Goal: Task Accomplishment & Management: Manage account settings

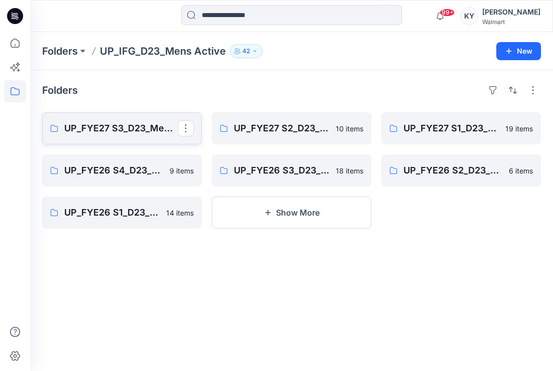
click at [130, 127] on p "UP_FYE27 S3_D23_Mens Active - IFG" at bounding box center [120, 128] width 113 height 14
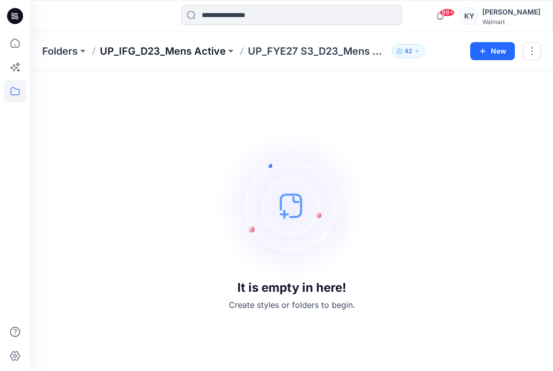
click at [210, 53] on p "UP_IFG_D23_Mens Active" at bounding box center [163, 51] width 126 height 14
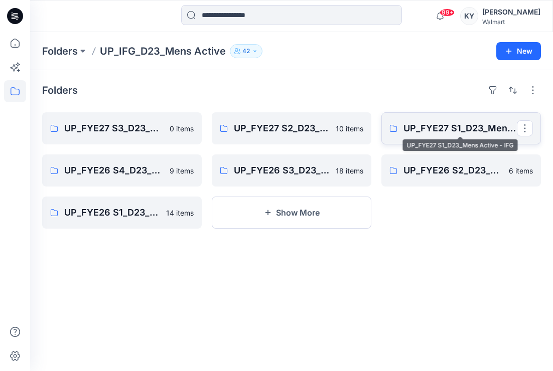
click at [454, 129] on p "UP_FYE27 S1_D23_Mens Active - IFG" at bounding box center [459, 128] width 113 height 14
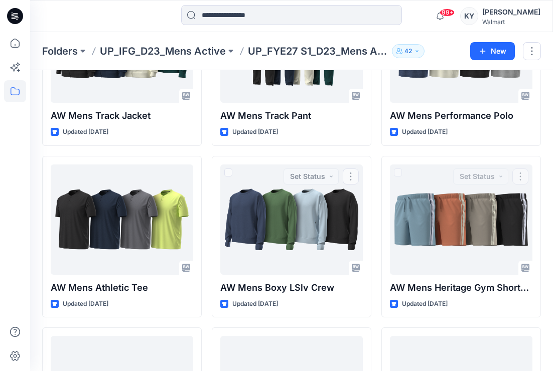
scroll to position [466, 0]
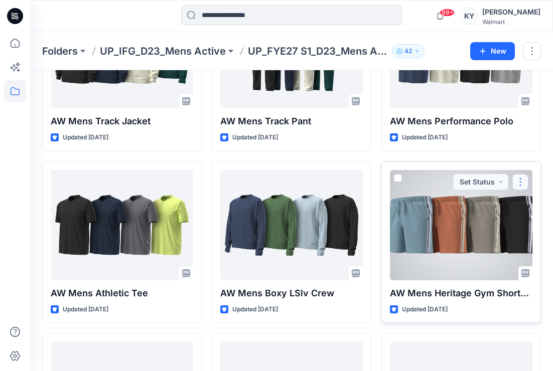
click at [521, 182] on button "button" at bounding box center [520, 182] width 16 height 16
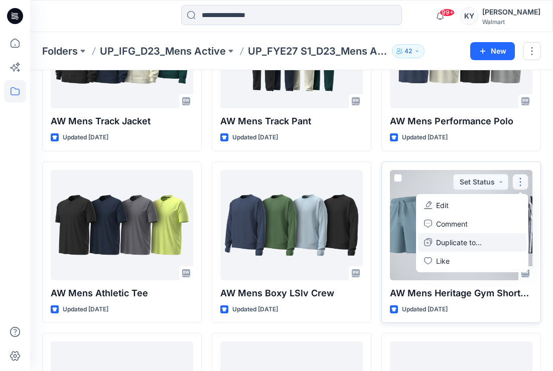
click at [463, 244] on p "Duplicate to..." at bounding box center [459, 242] width 46 height 11
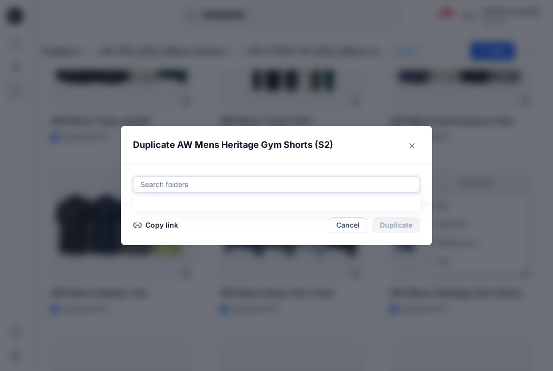
click at [182, 185] on div at bounding box center [276, 185] width 274 height 12
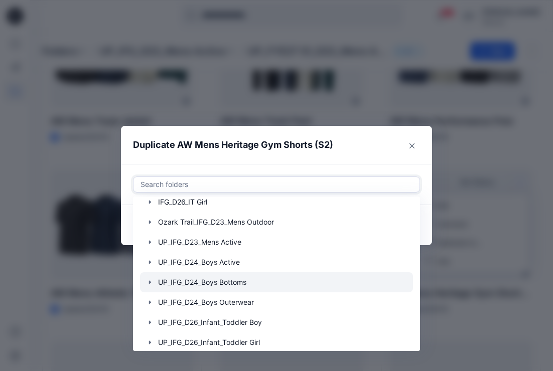
scroll to position [122, 0]
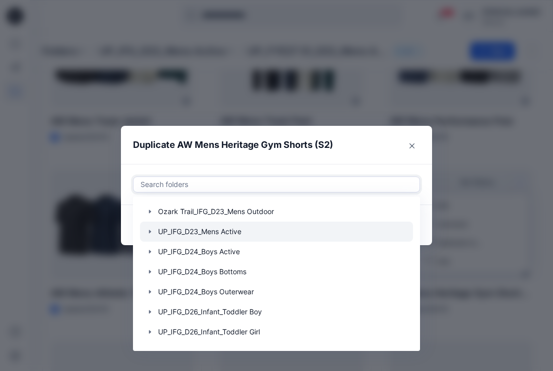
click at [212, 232] on div at bounding box center [276, 232] width 273 height 20
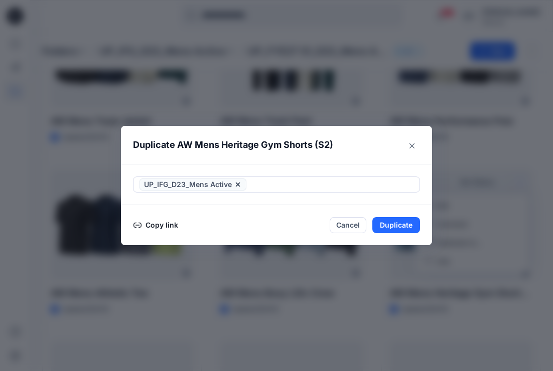
click at [425, 195] on div "UP_IFG_D23_Mens Active" at bounding box center [276, 184] width 311 height 41
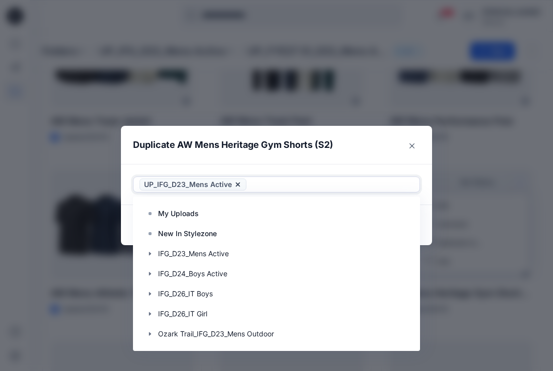
click at [236, 184] on icon at bounding box center [238, 185] width 8 height 8
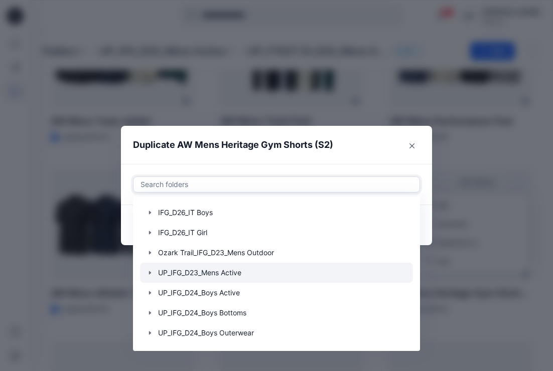
scroll to position [86, 0]
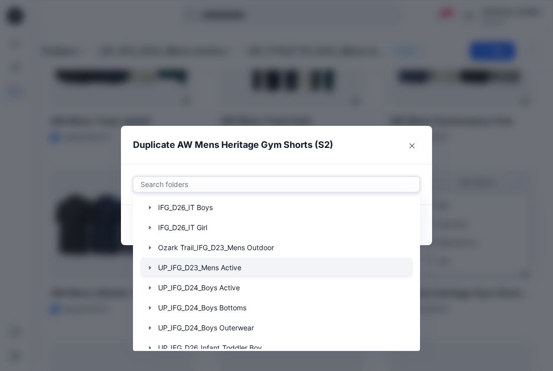
click at [150, 268] on icon "button" at bounding box center [150, 268] width 2 height 4
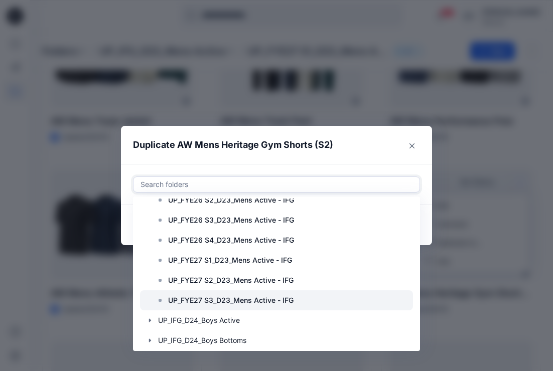
scroll to position [401, 0]
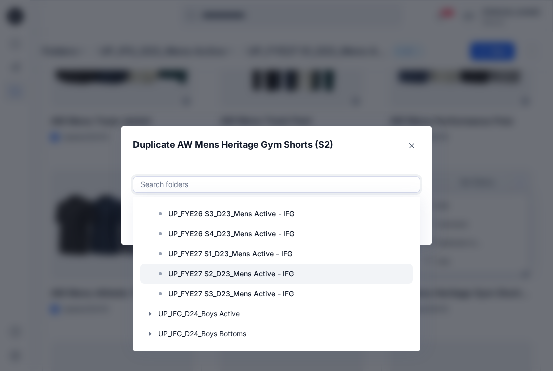
click at [242, 274] on p "UP_FYE27 S2_D23_Mens Active - IFG" at bounding box center [230, 274] width 125 height 12
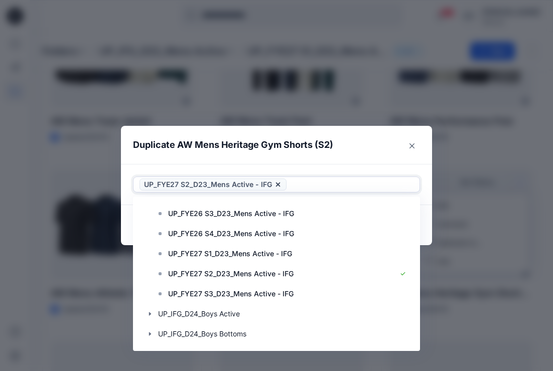
click at [404, 167] on div "option UP_IFG_D23_Mens Active, deselected. Use Up and Down to choose options, p…" at bounding box center [276, 184] width 311 height 41
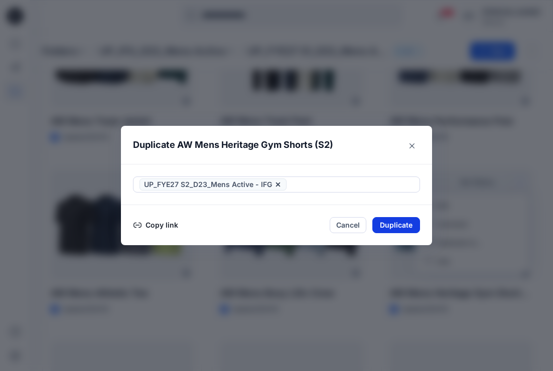
click at [394, 226] on button "Duplicate" at bounding box center [396, 225] width 48 height 16
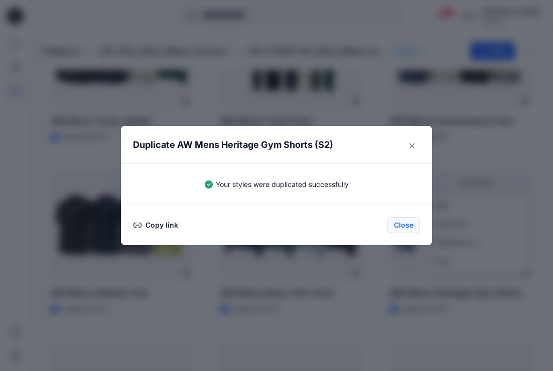
click at [404, 226] on button "Close" at bounding box center [403, 225] width 33 height 16
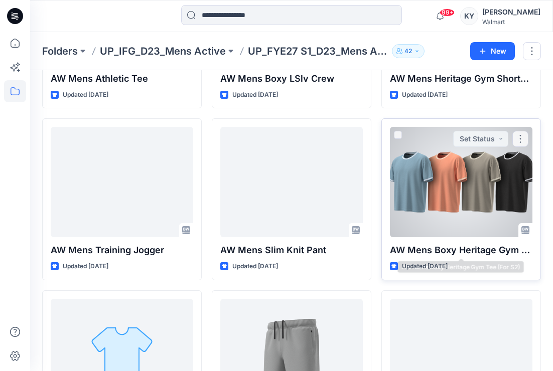
scroll to position [685, 0]
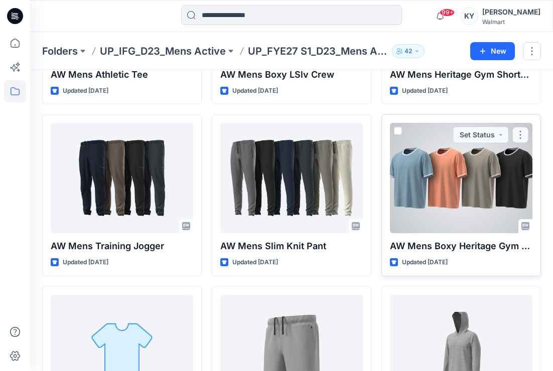
click at [522, 135] on button "button" at bounding box center [520, 135] width 16 height 16
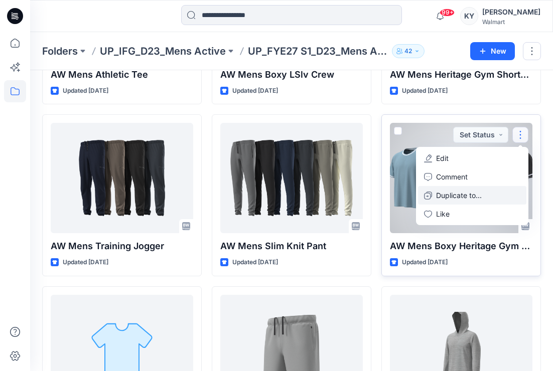
click at [460, 196] on p "Duplicate to..." at bounding box center [459, 195] width 46 height 11
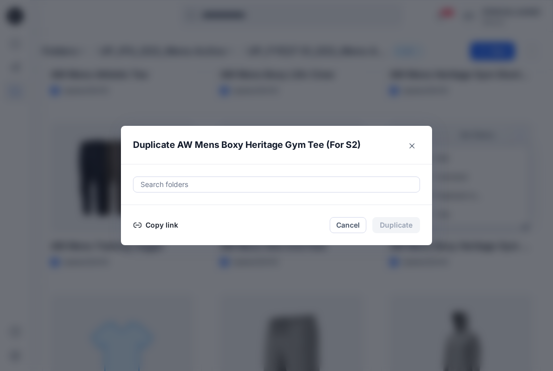
drag, startPoint x: 193, startPoint y: 185, endPoint x: 228, endPoint y: 182, distance: 35.3
click at [193, 185] on div at bounding box center [276, 185] width 274 height 12
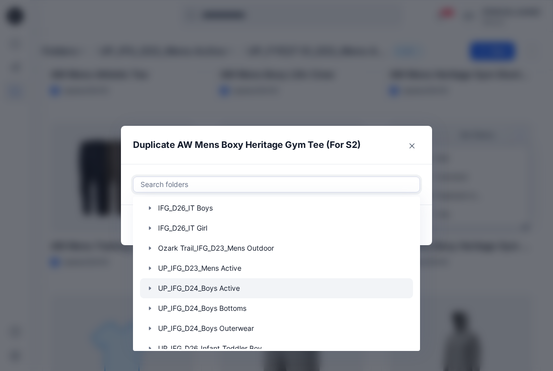
scroll to position [86, 0]
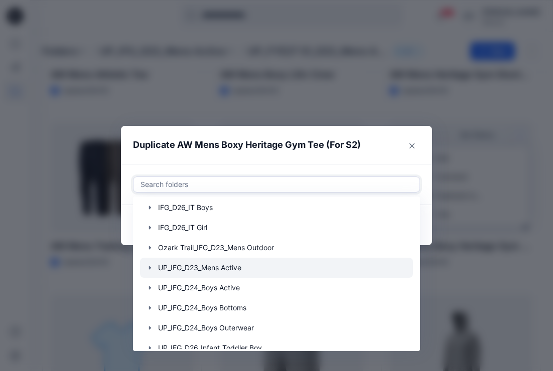
click at [150, 267] on icon "button" at bounding box center [150, 268] width 2 height 4
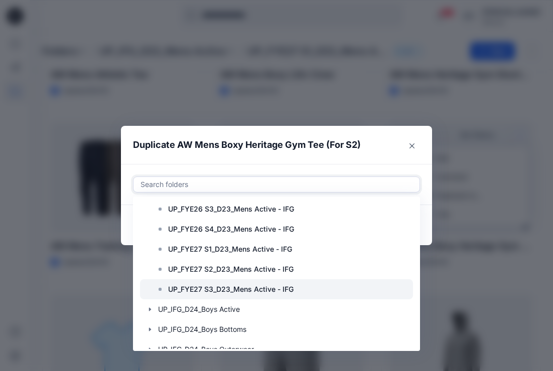
scroll to position [407, 0]
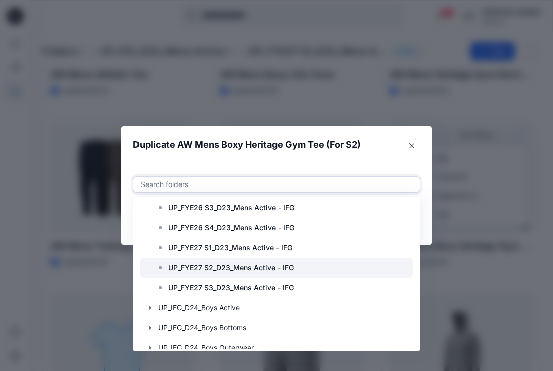
click at [241, 268] on p "UP_FYE27 S2_D23_Mens Active - IFG" at bounding box center [230, 268] width 125 height 12
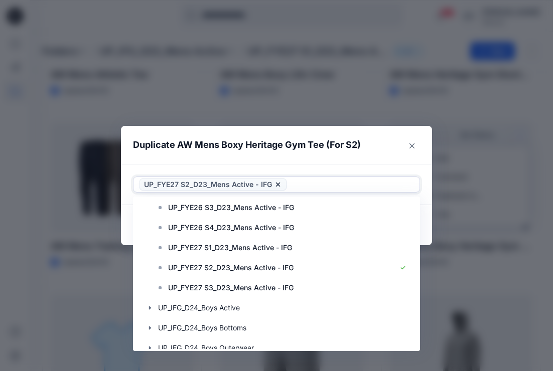
click at [421, 169] on div "Use Up and Down to choose options, press Enter to select the currently focused …" at bounding box center [276, 184] width 311 height 41
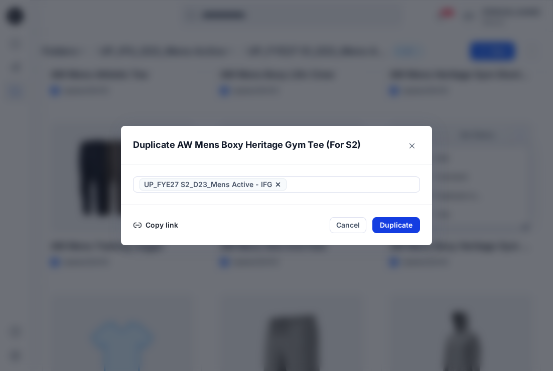
click at [401, 225] on button "Duplicate" at bounding box center [396, 225] width 48 height 16
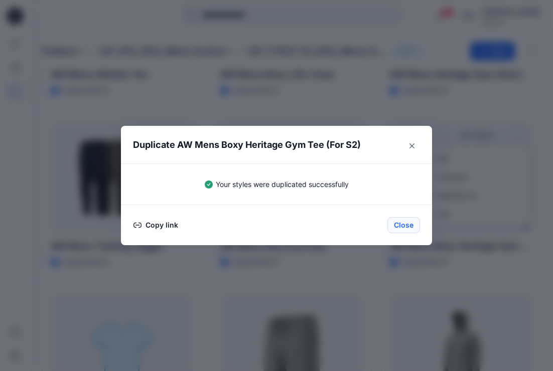
click at [406, 226] on button "Close" at bounding box center [403, 225] width 33 height 16
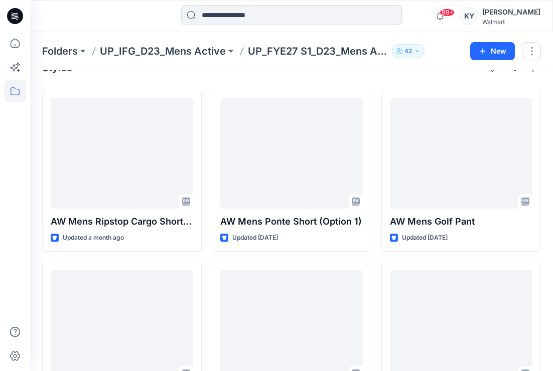
scroll to position [0, 0]
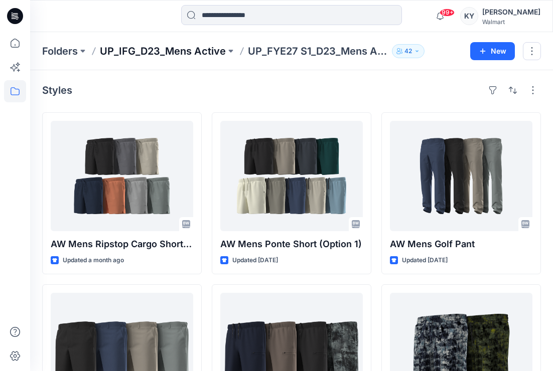
click at [212, 49] on p "UP_IFG_D23_Mens Active" at bounding box center [163, 51] width 126 height 14
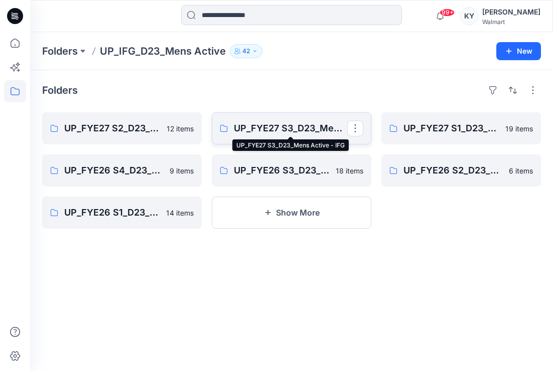
click at [313, 131] on p "UP_FYE27 S3_D23_Mens Active - IFG" at bounding box center [290, 128] width 113 height 14
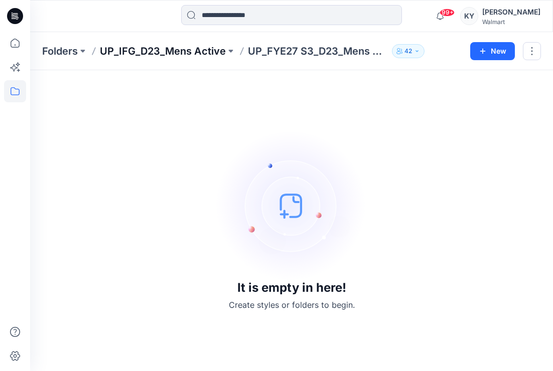
click at [216, 50] on p "UP_IFG_D23_Mens Active" at bounding box center [163, 51] width 126 height 14
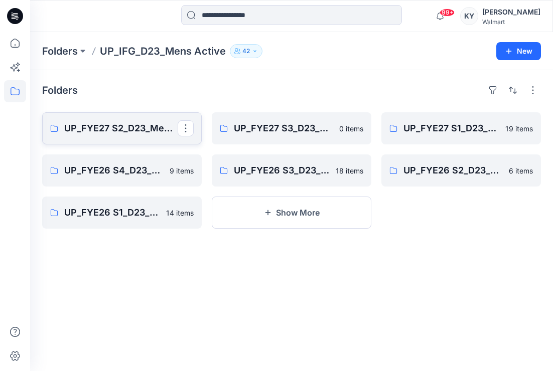
click at [148, 132] on p "UP_FYE27 S2_D23_Mens Active - IFG" at bounding box center [120, 128] width 113 height 14
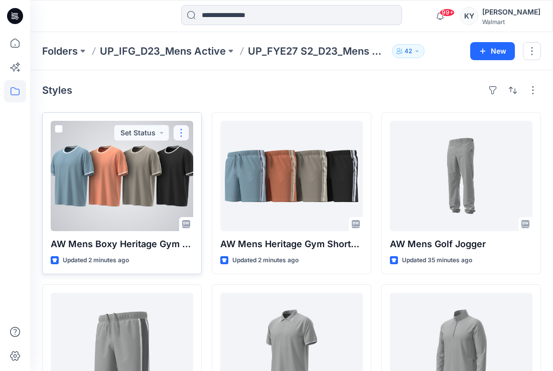
click at [179, 134] on button "button" at bounding box center [181, 133] width 16 height 16
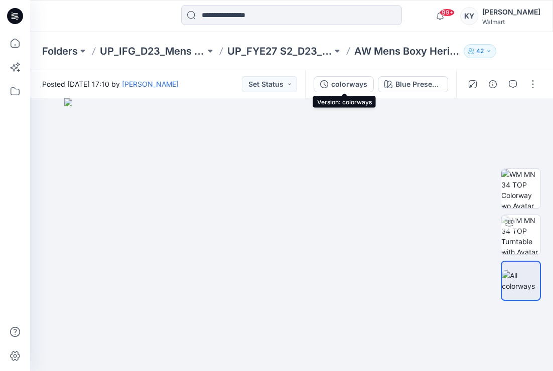
click at [355, 84] on div "colorways" at bounding box center [349, 84] width 36 height 11
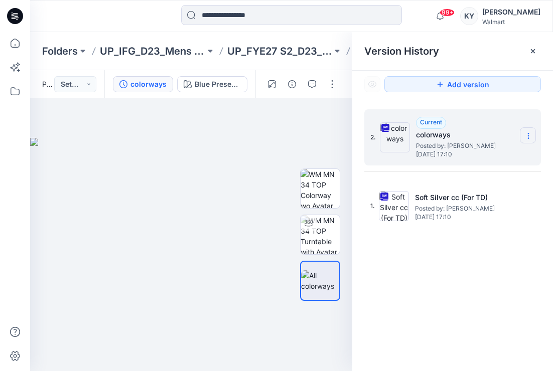
click at [527, 137] on icon at bounding box center [528, 136] width 8 height 8
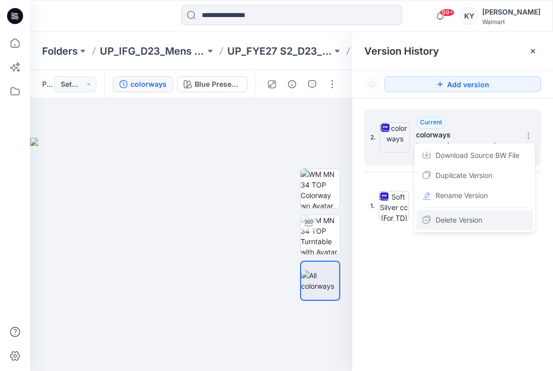
click at [465, 221] on span "Delete Version" at bounding box center [458, 220] width 47 height 12
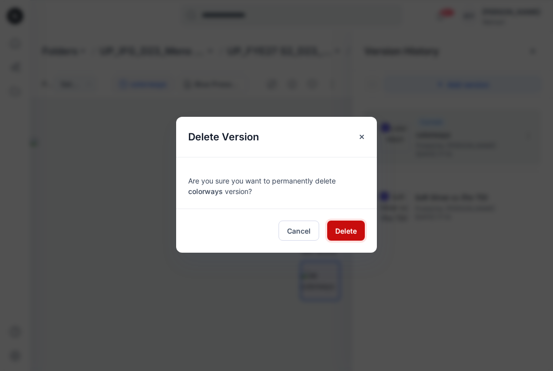
click at [349, 230] on span "Delete" at bounding box center [346, 231] width 22 height 11
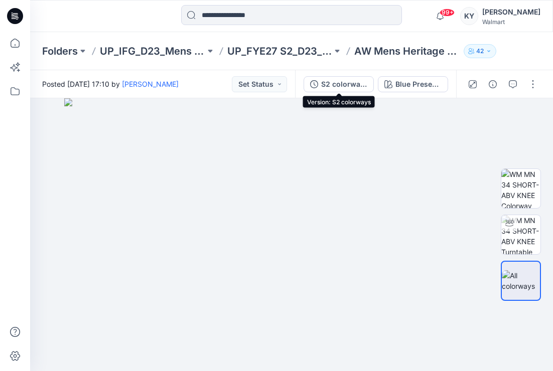
click at [350, 86] on div "S2 colorways" at bounding box center [344, 84] width 46 height 11
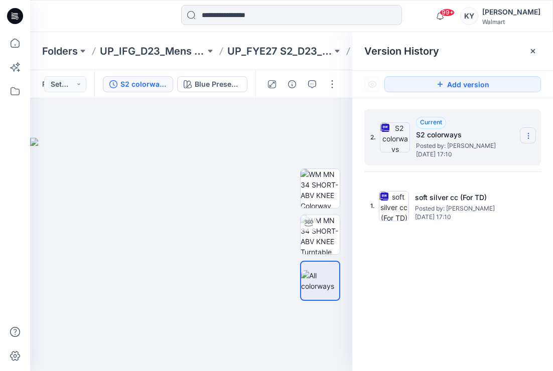
click at [529, 136] on icon at bounding box center [528, 136] width 8 height 8
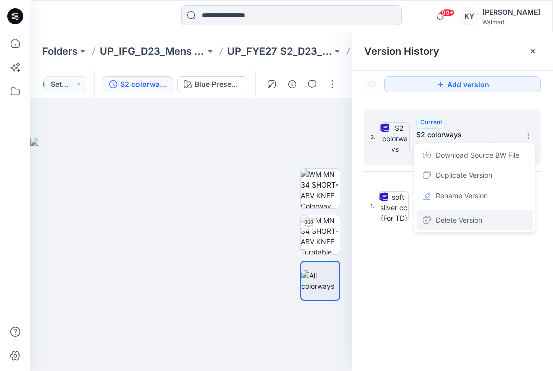
click at [458, 220] on span "Delete Version" at bounding box center [458, 220] width 47 height 12
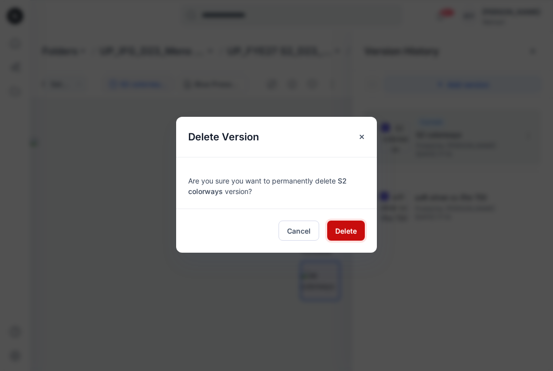
click at [358, 232] on button "Delete" at bounding box center [346, 231] width 38 height 20
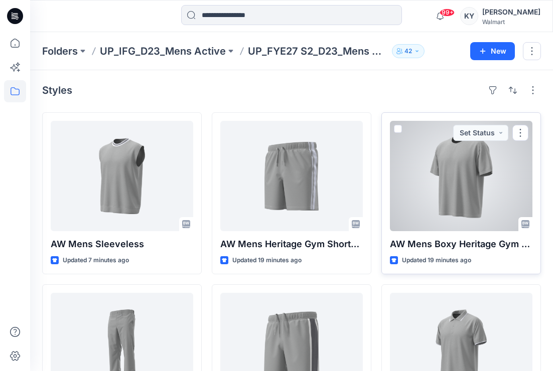
click at [451, 186] on div at bounding box center [461, 176] width 142 height 110
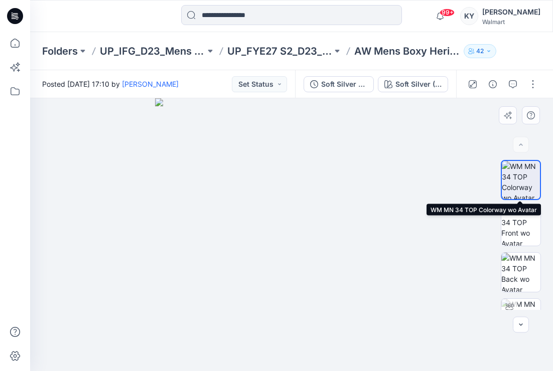
click at [530, 183] on img at bounding box center [521, 180] width 38 height 38
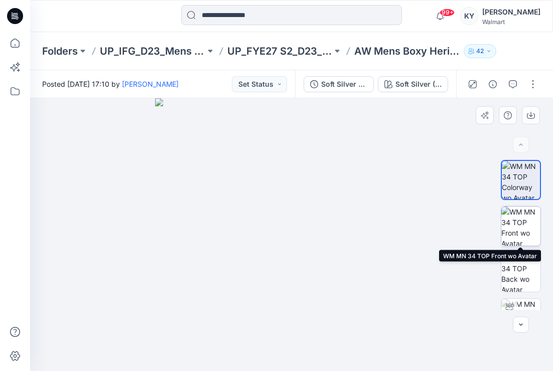
click at [527, 226] on img at bounding box center [520, 226] width 39 height 39
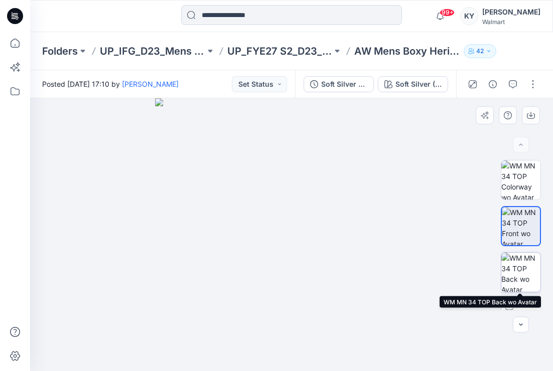
click at [519, 263] on img at bounding box center [520, 272] width 39 height 39
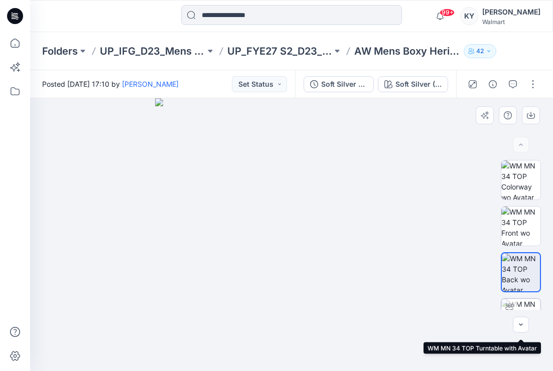
click at [521, 303] on img at bounding box center [520, 318] width 39 height 39
